Goal: Information Seeking & Learning: Learn about a topic

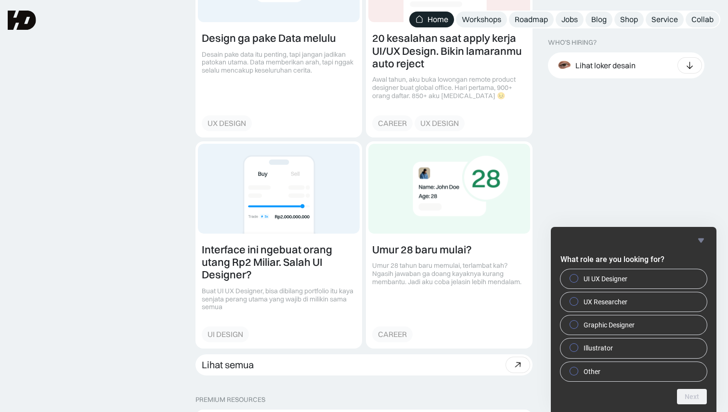
scroll to position [1168, 0]
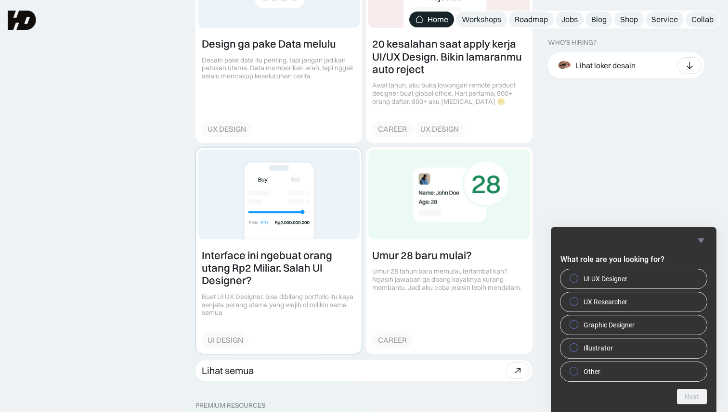
click at [275, 268] on link at bounding box center [279, 251] width 166 height 206
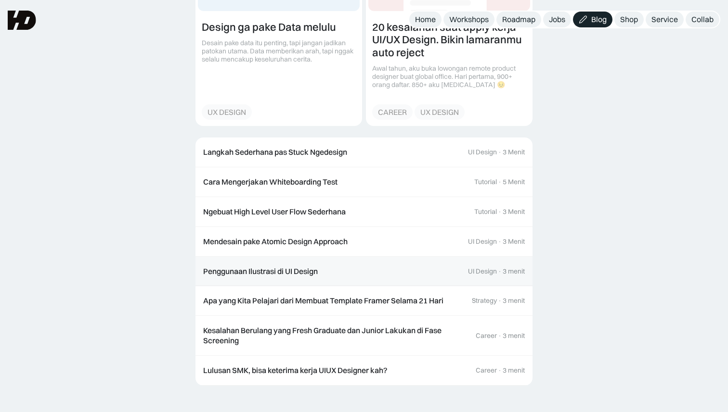
scroll to position [2387, 0]
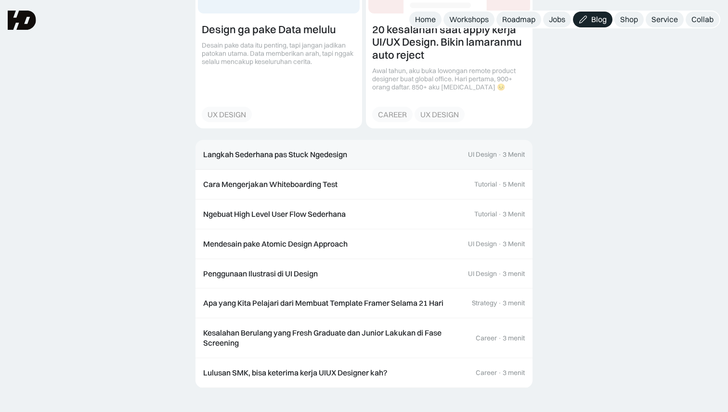
click at [347, 157] on div "Langkah Sederhana pas Stuck Ngedesign" at bounding box center [275, 155] width 144 height 10
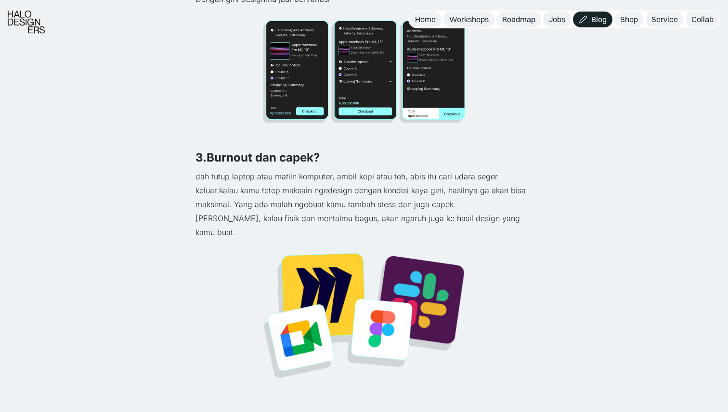
scroll to position [785, 0]
